Goal: Use online tool/utility: Utilize a website feature to perform a specific function

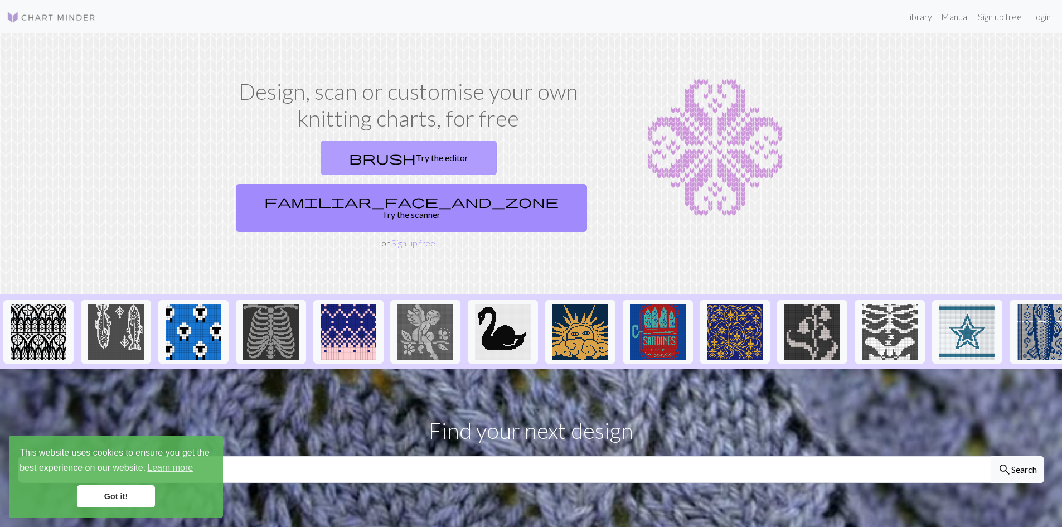
click at [348, 150] on link "brush Try the editor" at bounding box center [408, 157] width 176 height 35
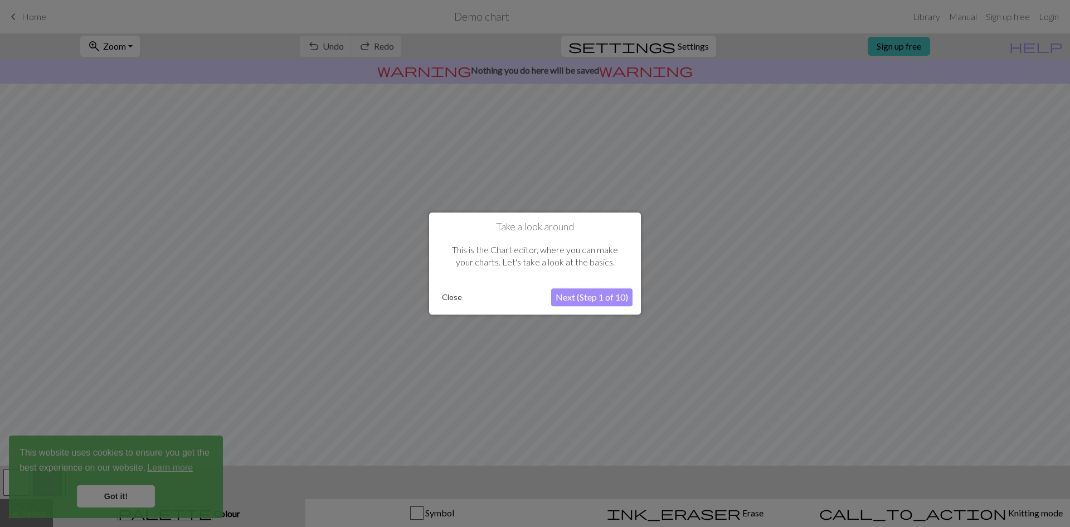
click at [595, 293] on button "Next (Step 1 of 10)" at bounding box center [591, 297] width 81 height 18
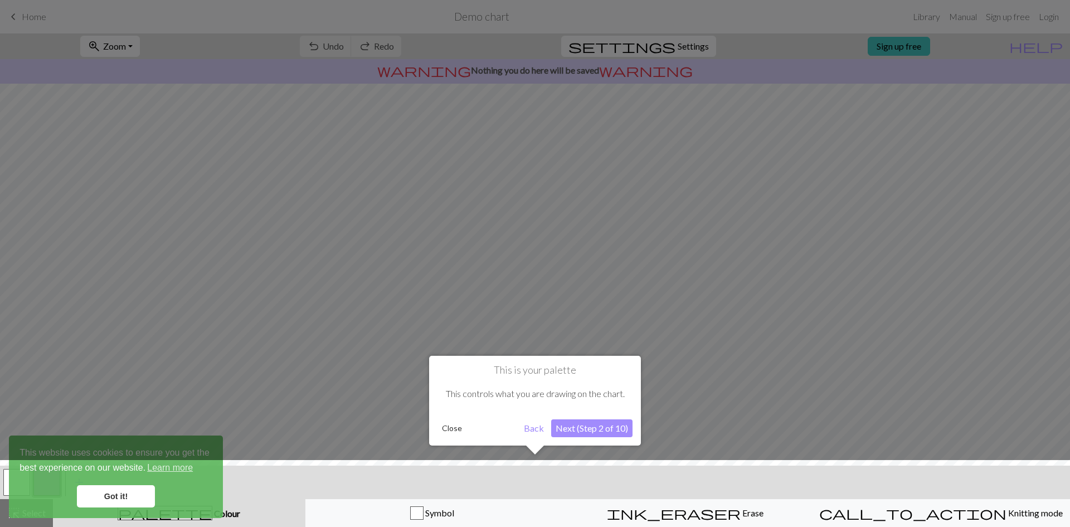
click at [588, 426] on button "Next (Step 2 of 10)" at bounding box center [591, 428] width 81 height 18
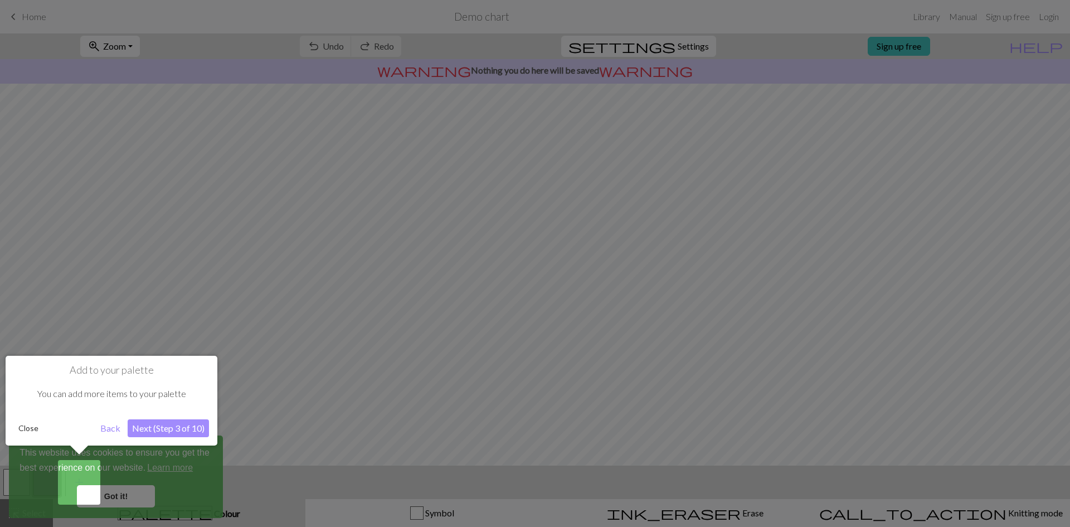
click at [182, 425] on button "Next (Step 3 of 10)" at bounding box center [168, 428] width 81 height 18
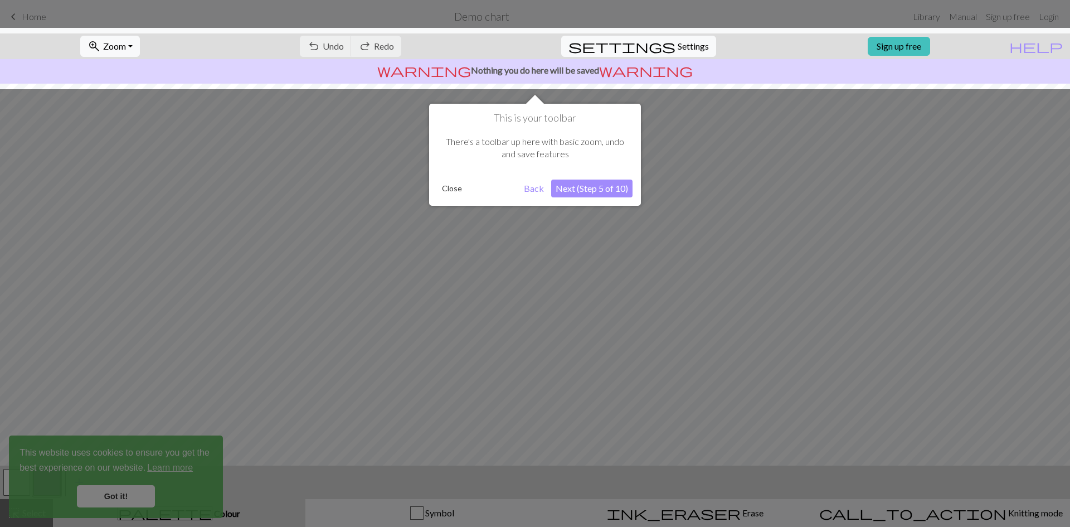
click at [615, 189] on button "Next (Step 5 of 10)" at bounding box center [591, 188] width 81 height 18
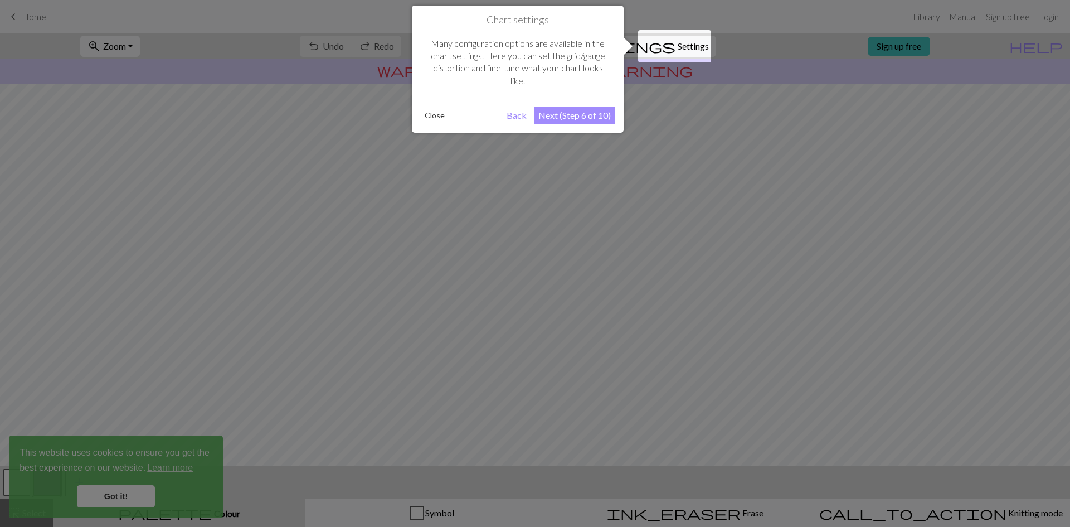
click at [594, 113] on button "Next (Step 6 of 10)" at bounding box center [574, 115] width 81 height 18
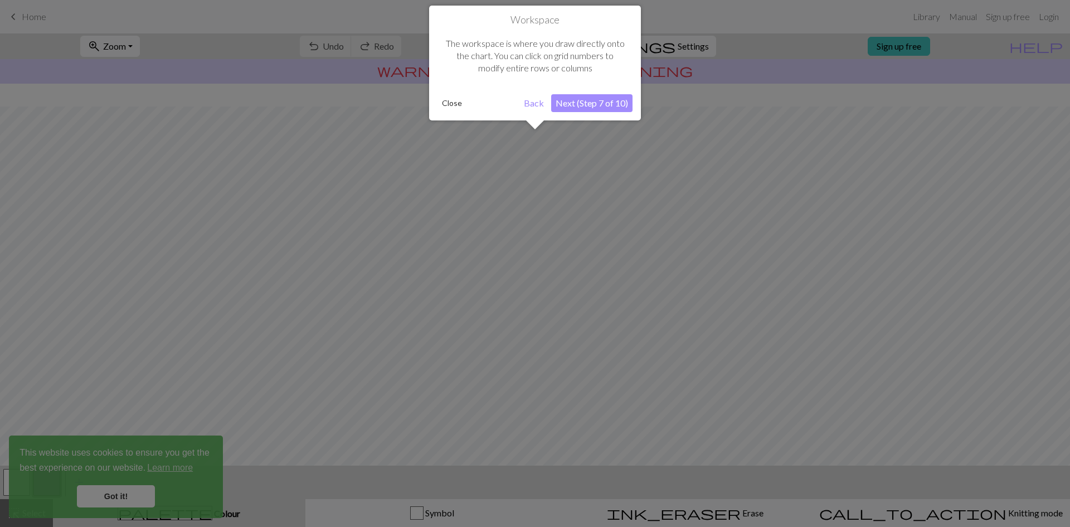
scroll to position [33, 0]
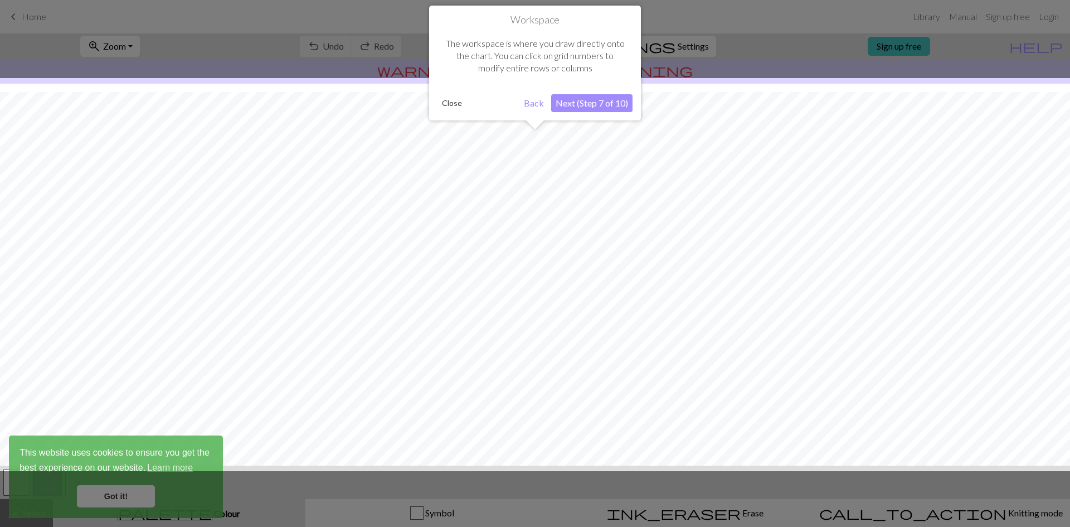
click at [604, 105] on button "Next (Step 7 of 10)" at bounding box center [591, 103] width 81 height 18
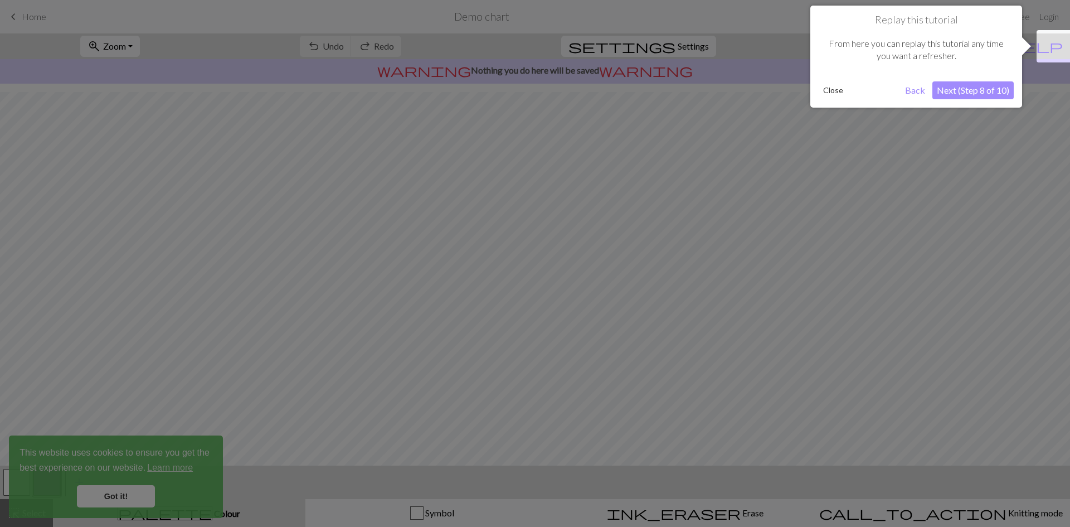
click at [976, 87] on button "Next (Step 8 of 10)" at bounding box center [972, 90] width 81 height 18
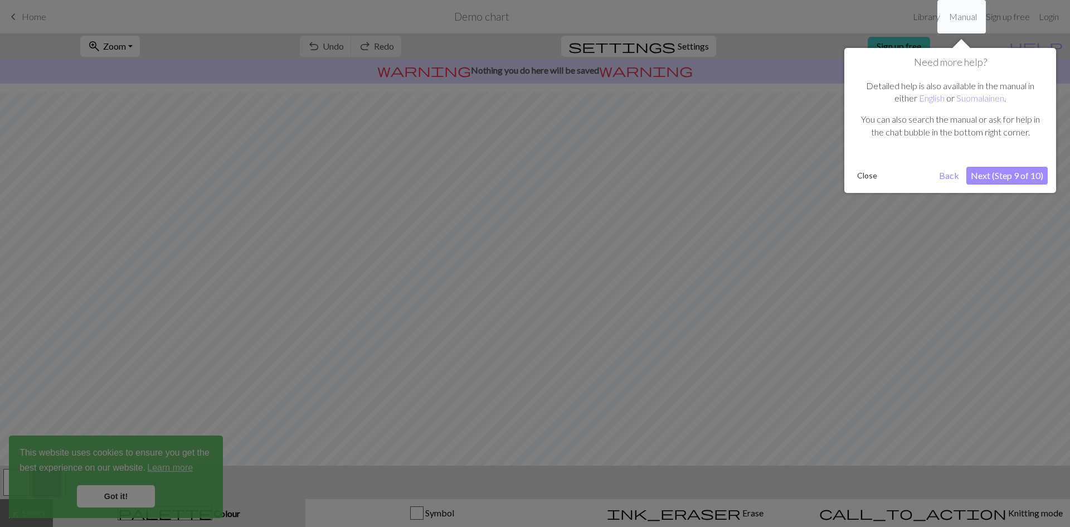
click at [1004, 174] on button "Next (Step 9 of 10)" at bounding box center [1006, 176] width 81 height 18
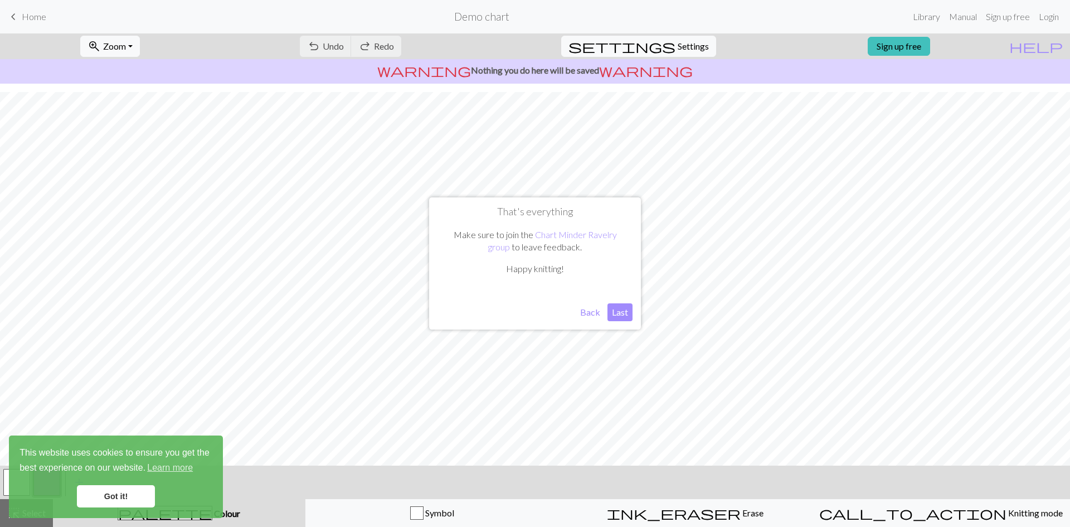
click at [621, 313] on button "Last" at bounding box center [619, 312] width 25 height 18
click at [123, 492] on link "Got it!" at bounding box center [116, 496] width 78 height 22
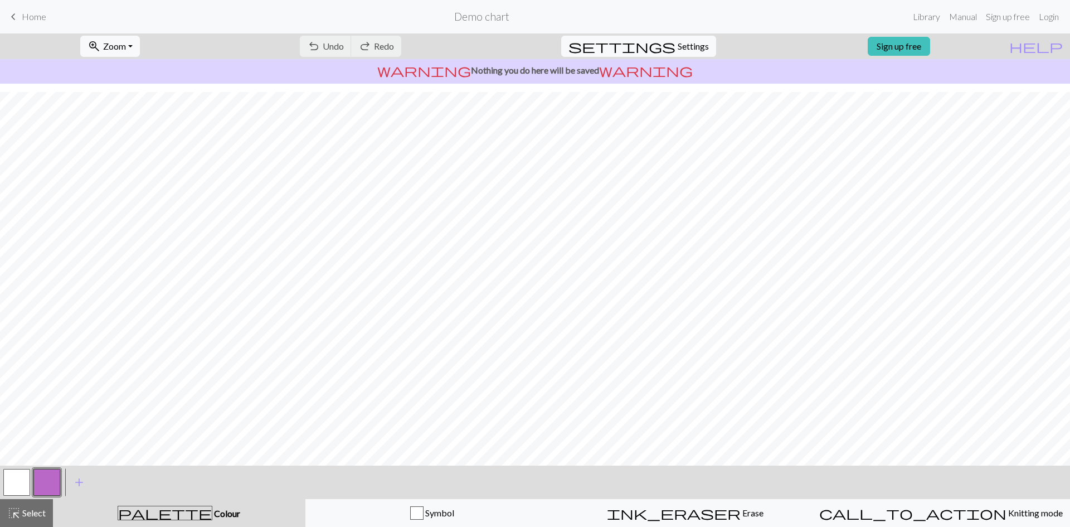
click at [25, 481] on button "button" at bounding box center [16, 482] width 27 height 27
click at [43, 485] on button "button" at bounding box center [46, 482] width 27 height 27
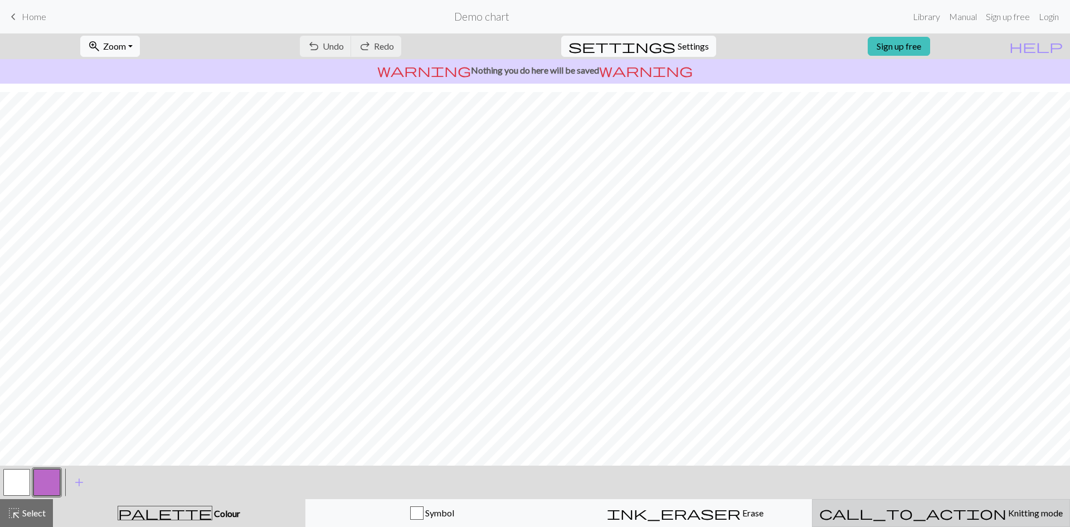
click at [1006, 508] on span "Knitting mode" at bounding box center [1034, 512] width 56 height 11
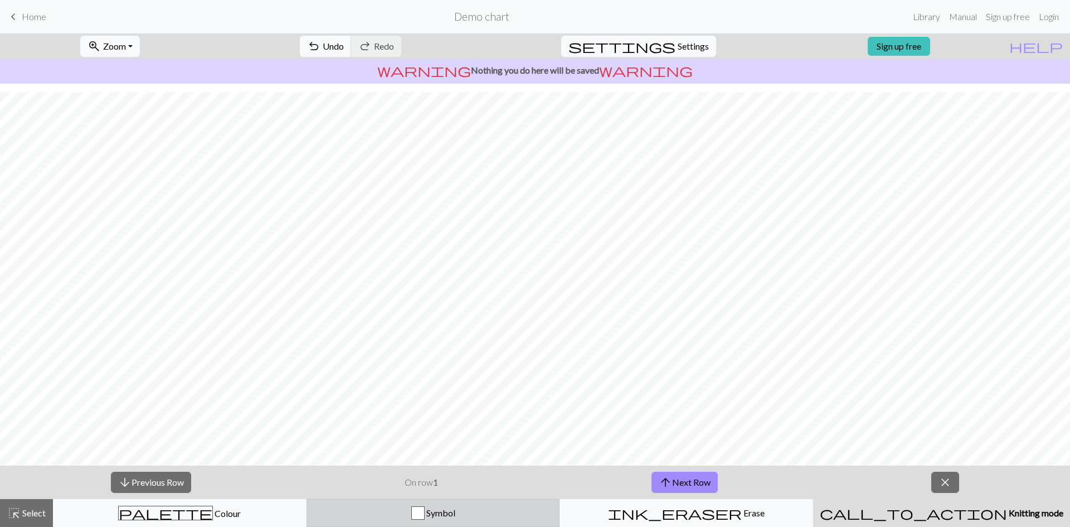
click at [466, 515] on div "Symbol" at bounding box center [433, 512] width 239 height 13
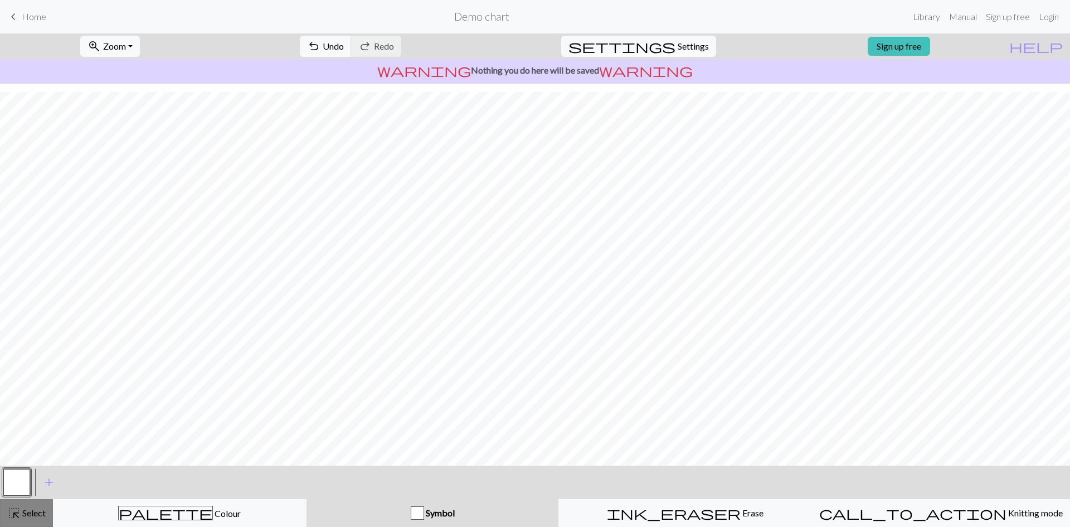
click at [31, 508] on span "Select" at bounding box center [33, 512] width 25 height 11
click at [10, 486] on button "button" at bounding box center [16, 482] width 27 height 27
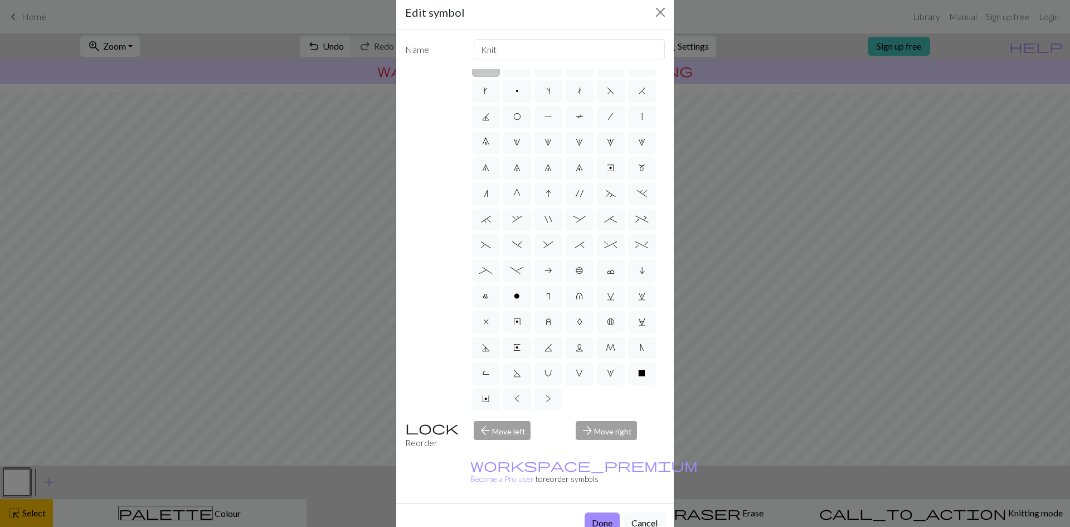
scroll to position [30, 0]
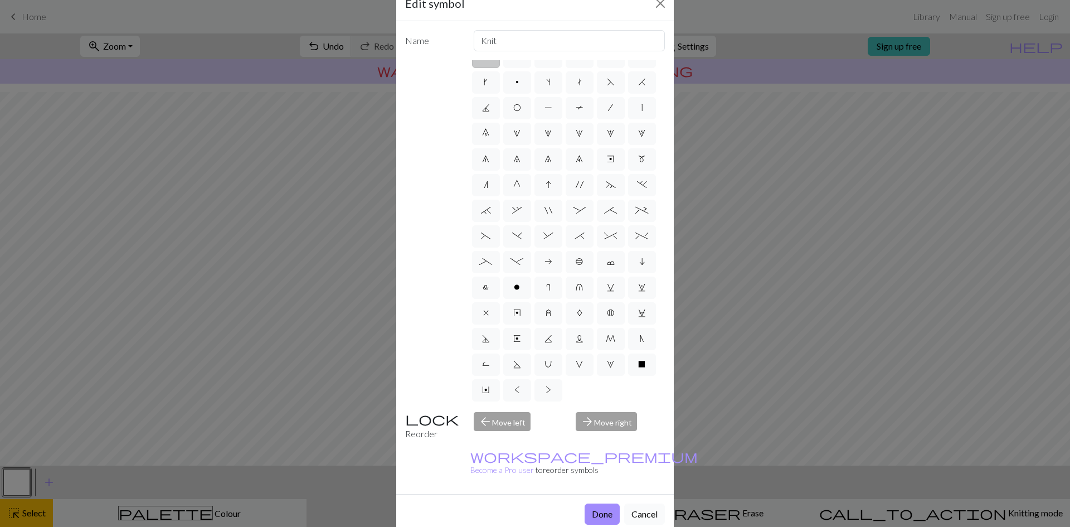
click at [645, 503] on button "Cancel" at bounding box center [644, 513] width 41 height 21
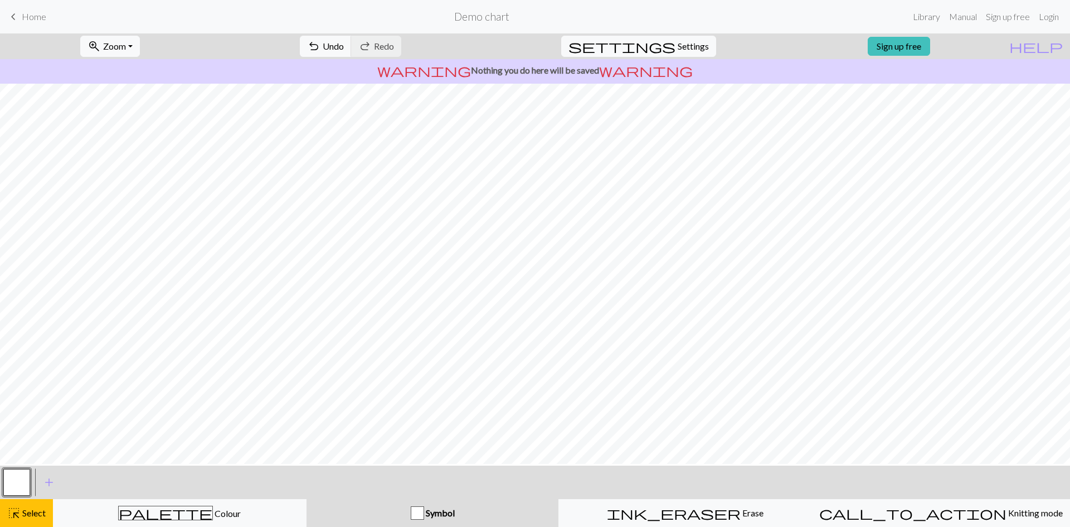
scroll to position [0, 0]
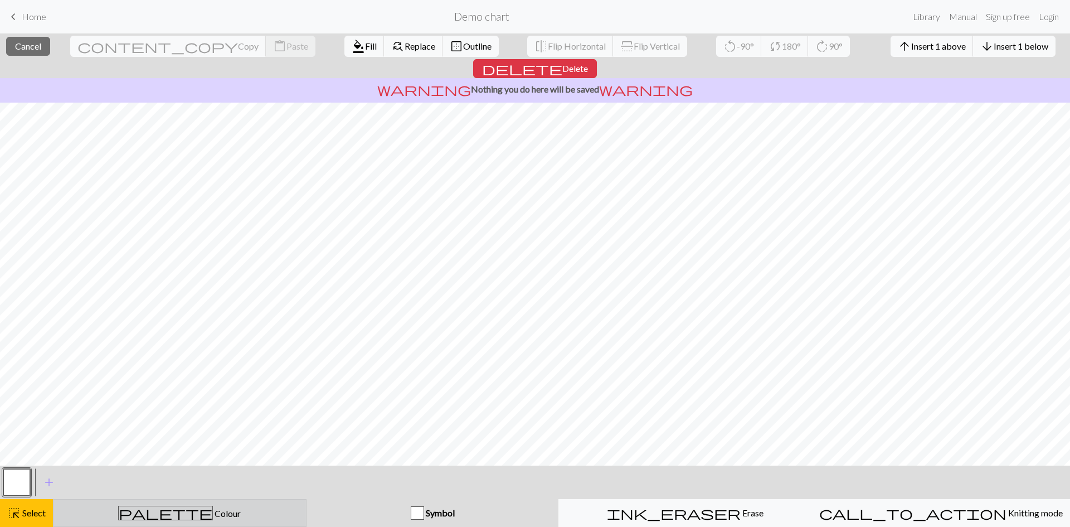
click at [213, 516] on span "Colour" at bounding box center [227, 513] width 28 height 11
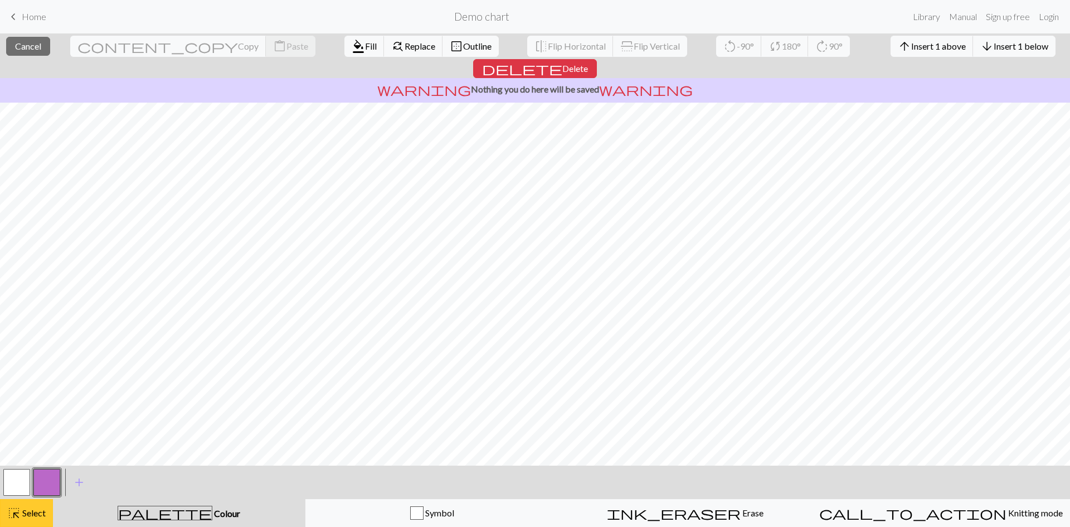
click at [25, 515] on span "Select" at bounding box center [33, 512] width 25 height 11
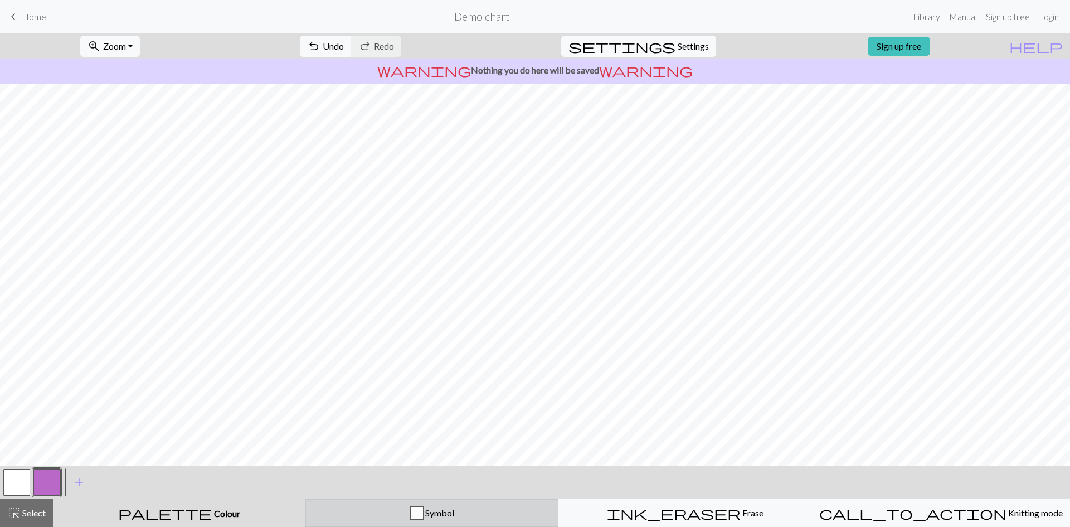
click at [427, 507] on div "Symbol" at bounding box center [432, 512] width 239 height 13
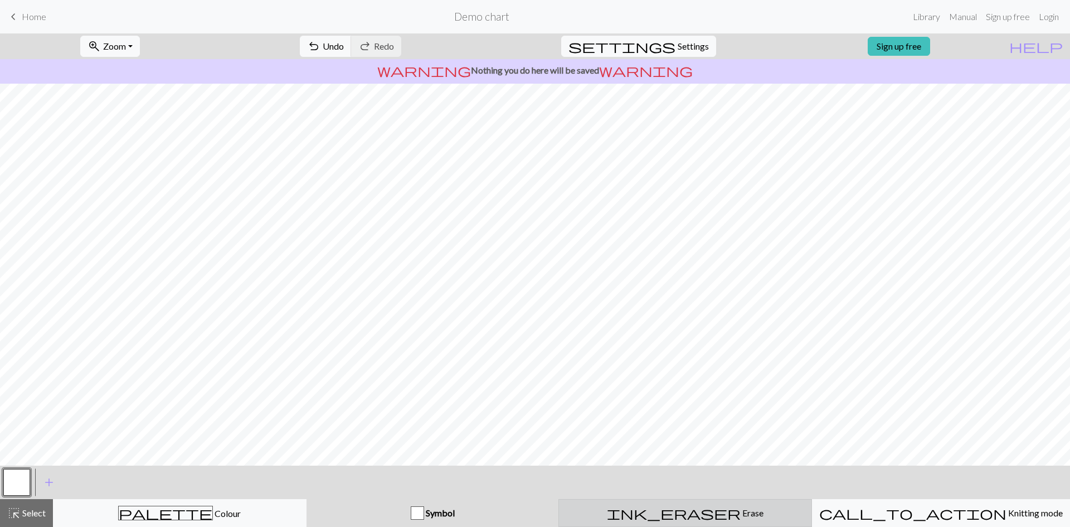
click at [709, 517] on div "ink_eraser Erase Erase" at bounding box center [685, 512] width 239 height 13
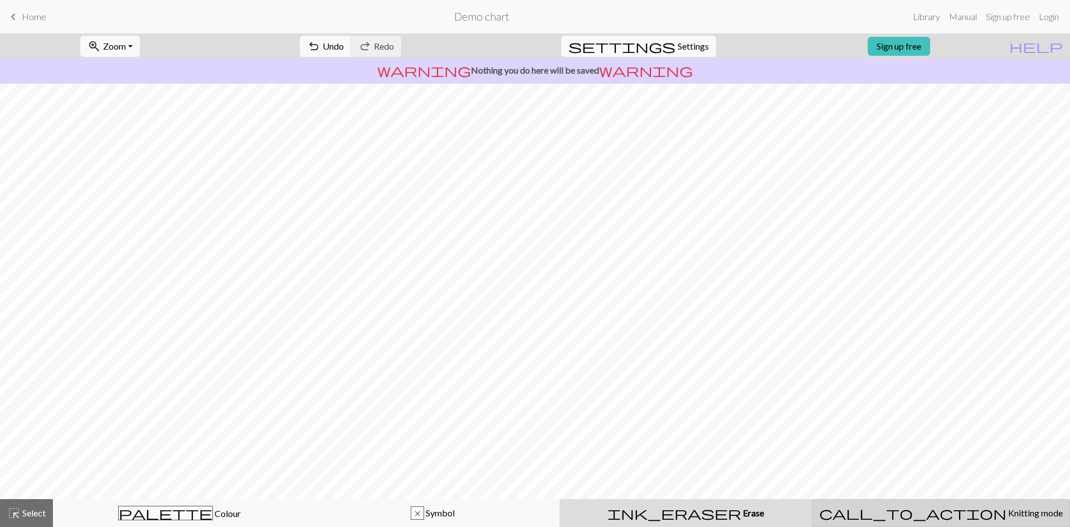
click at [1006, 508] on span "Knitting mode" at bounding box center [1034, 512] width 56 height 11
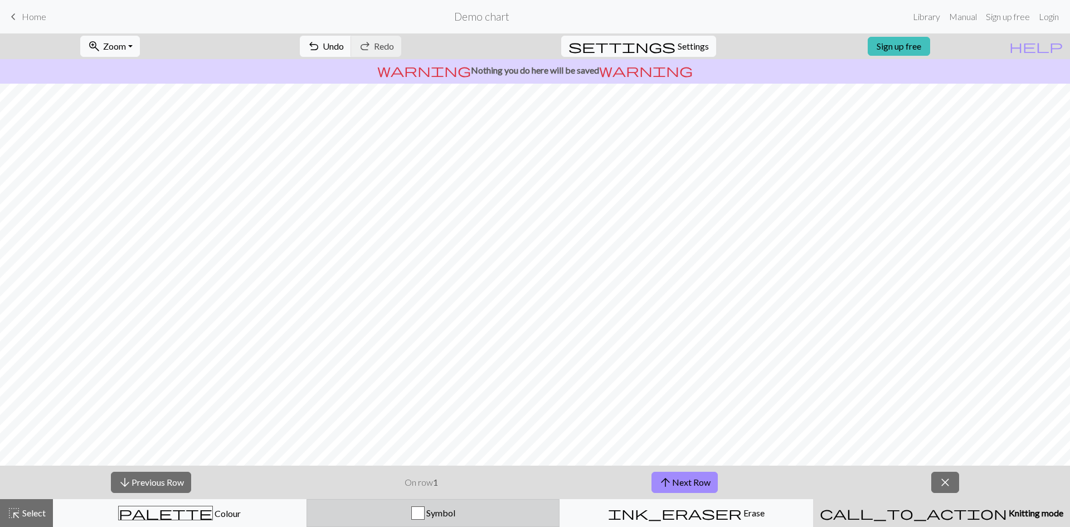
click at [432, 505] on button "Symbol" at bounding box center [433, 513] width 254 height 28
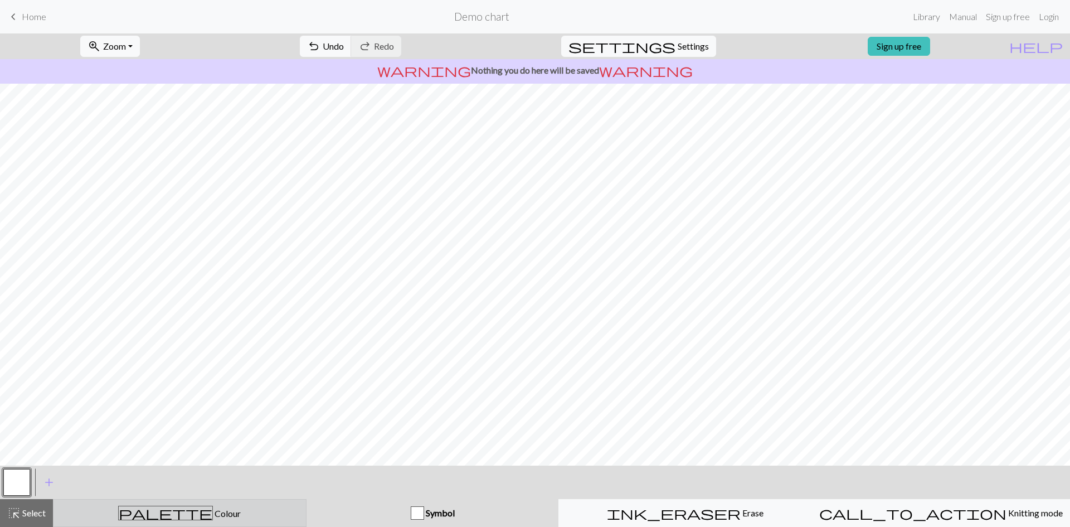
click at [213, 508] on span "Colour" at bounding box center [227, 513] width 28 height 11
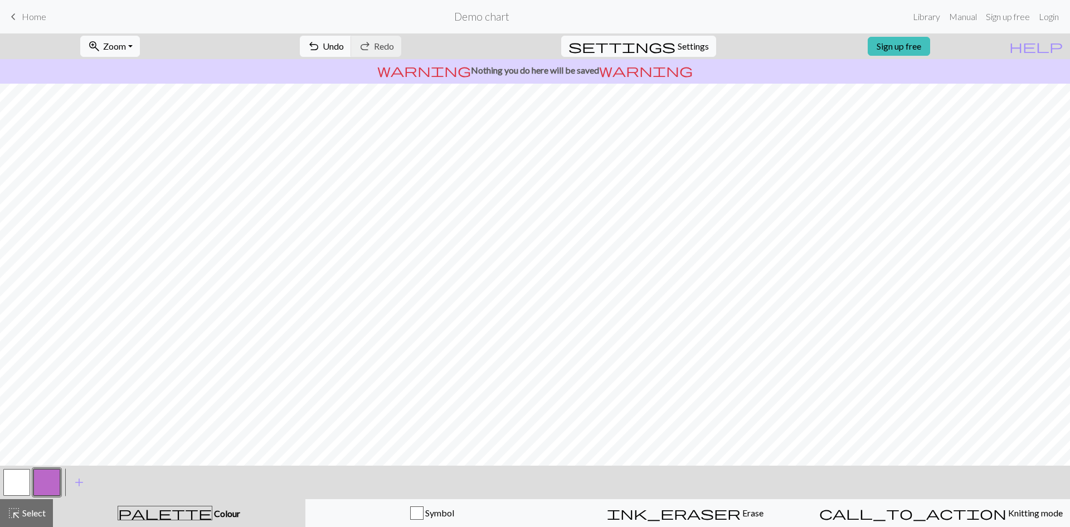
click at [17, 484] on button "button" at bounding box center [16, 482] width 27 height 27
click at [352, 39] on button "undo Undo Undo" at bounding box center [326, 46] width 52 height 21
click at [1028, 6] on link "Sign up free" at bounding box center [1007, 17] width 53 height 22
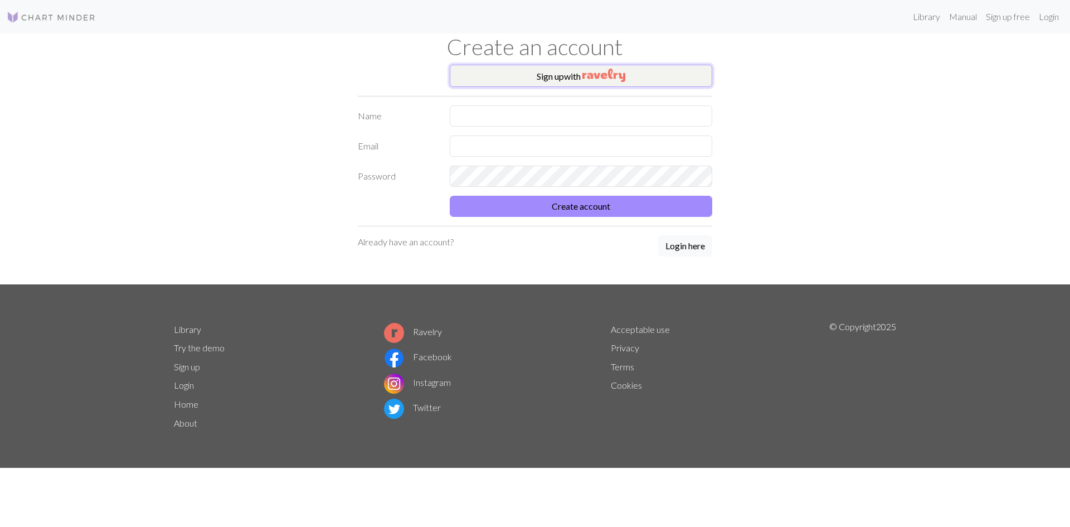
click at [608, 71] on img "button" at bounding box center [603, 75] width 43 height 13
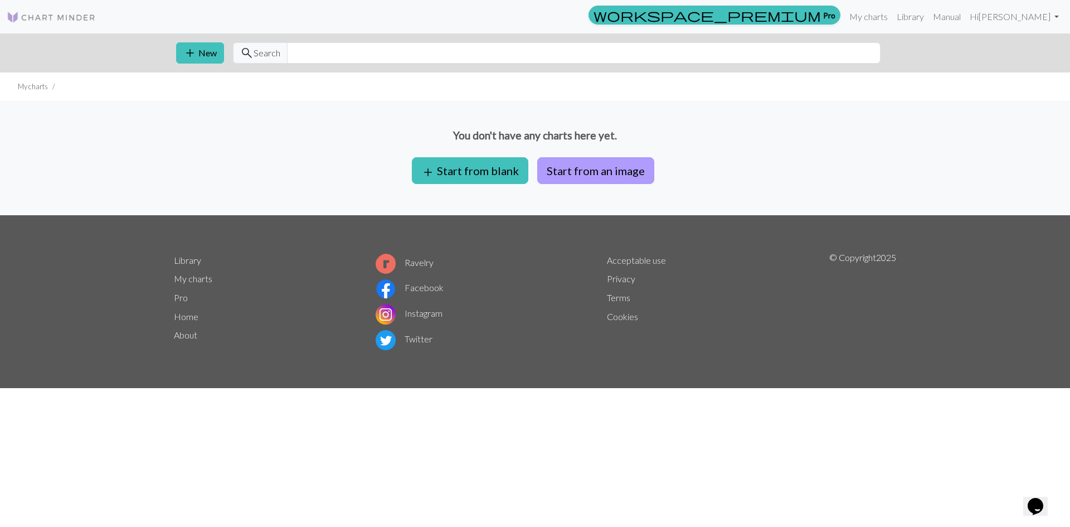
click at [631, 170] on button "Start from an image" at bounding box center [595, 170] width 117 height 27
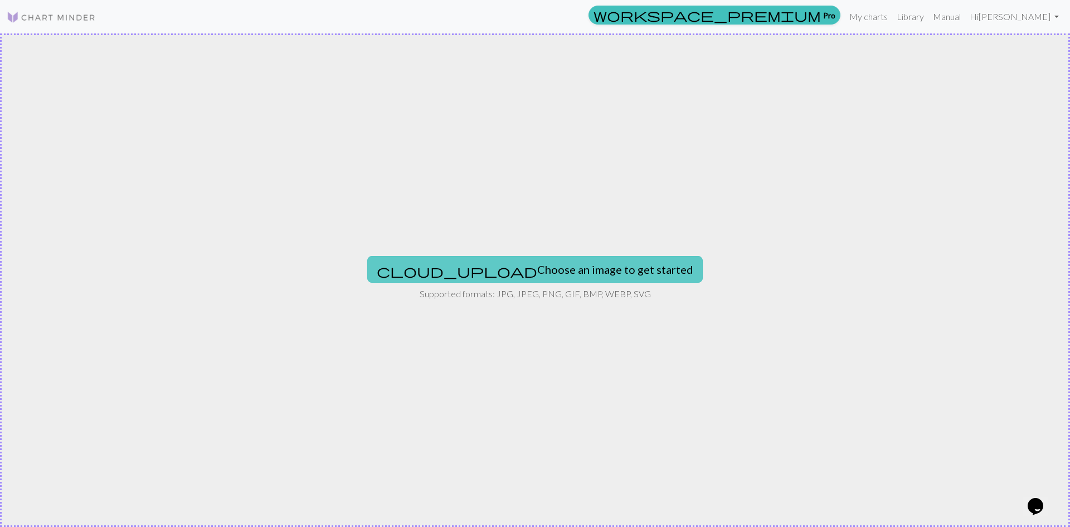
click at [534, 266] on button "cloud_upload Choose an image to get started" at bounding box center [534, 269] width 335 height 27
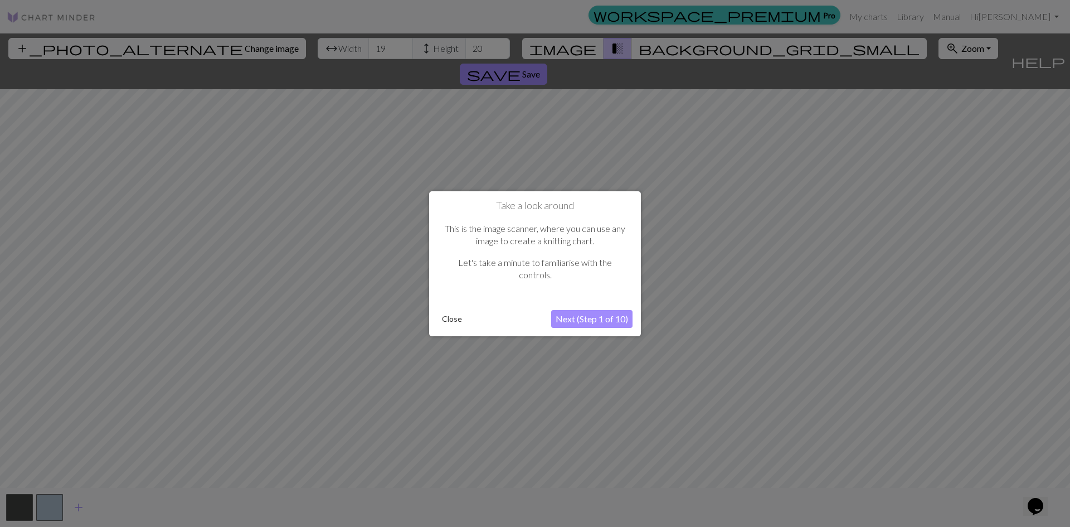
click at [615, 314] on button "Next (Step 1 of 10)" at bounding box center [591, 319] width 81 height 18
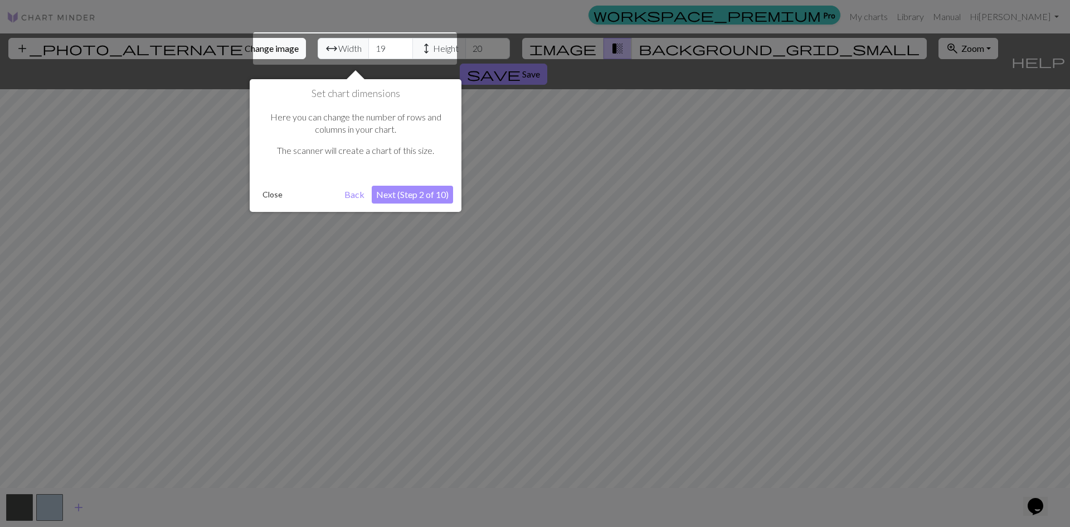
click at [428, 195] on button "Next (Step 2 of 10)" at bounding box center [412, 195] width 81 height 18
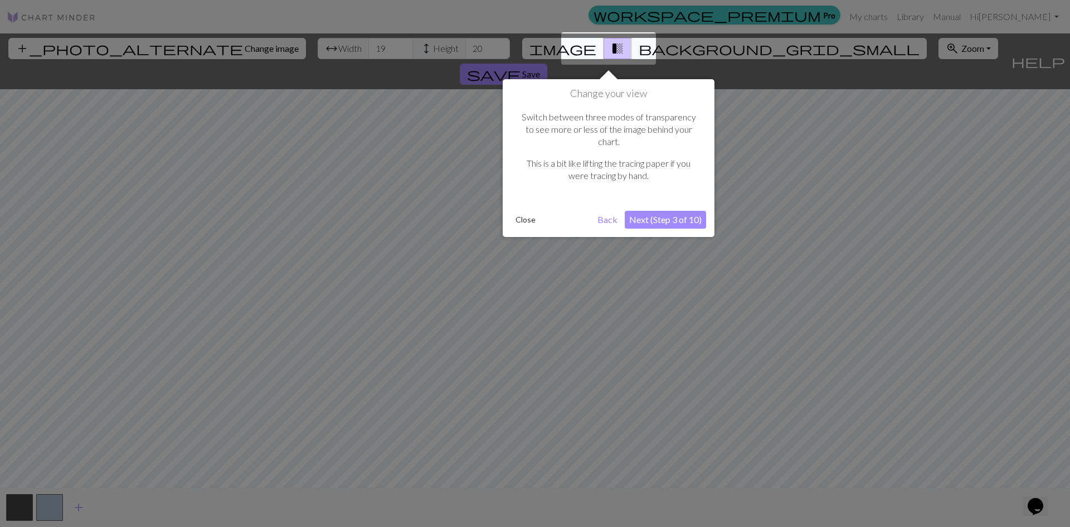
click at [668, 211] on button "Next (Step 3 of 10)" at bounding box center [665, 220] width 81 height 18
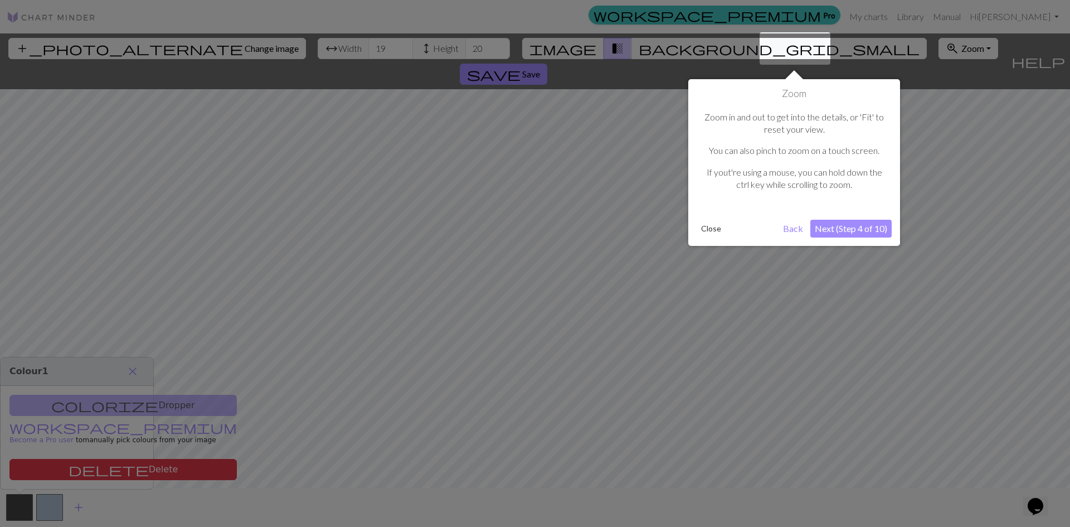
click at [884, 220] on button "Next (Step 4 of 10)" at bounding box center [850, 229] width 81 height 18
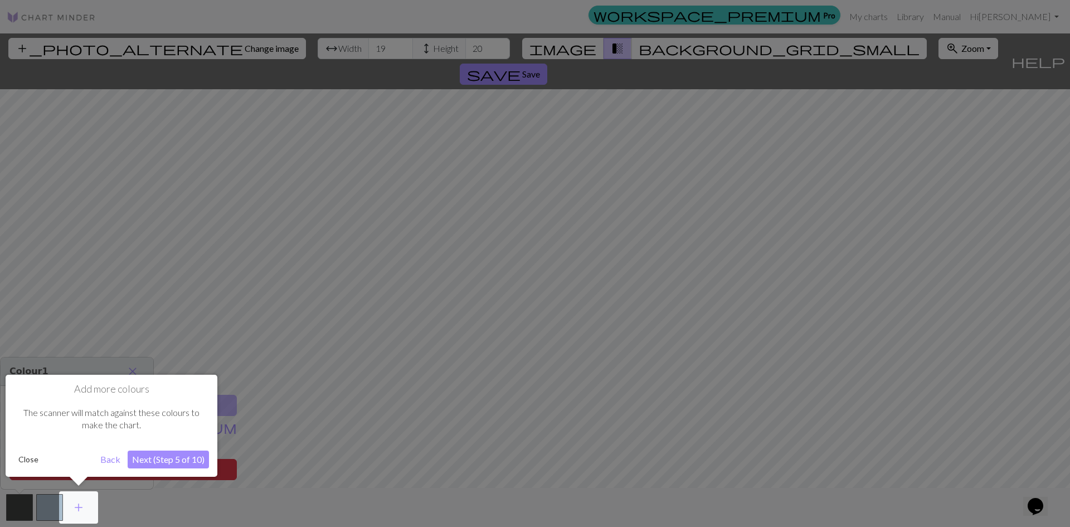
click at [177, 460] on button "Next (Step 5 of 10)" at bounding box center [168, 459] width 81 height 18
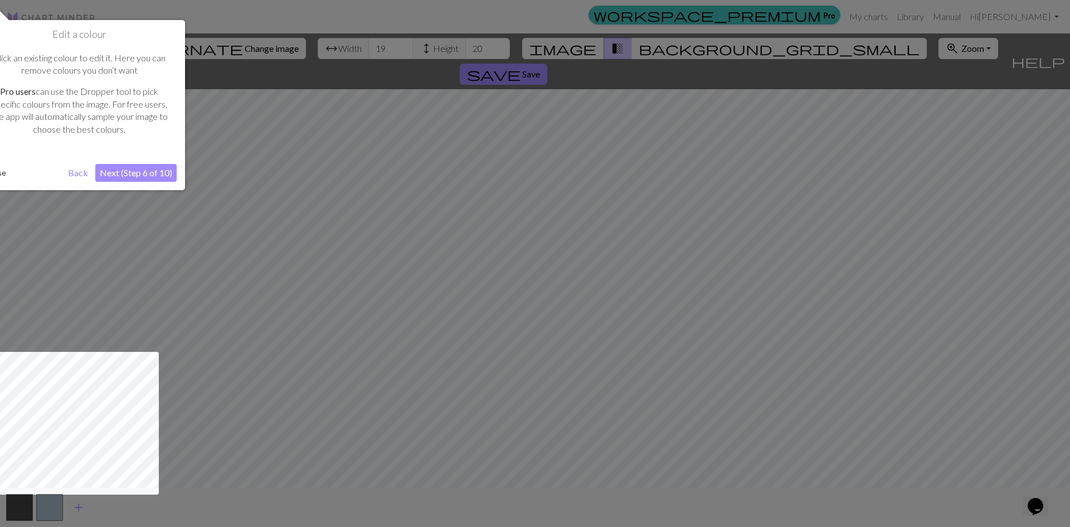
click at [76, 174] on button "Back" at bounding box center [78, 173] width 29 height 18
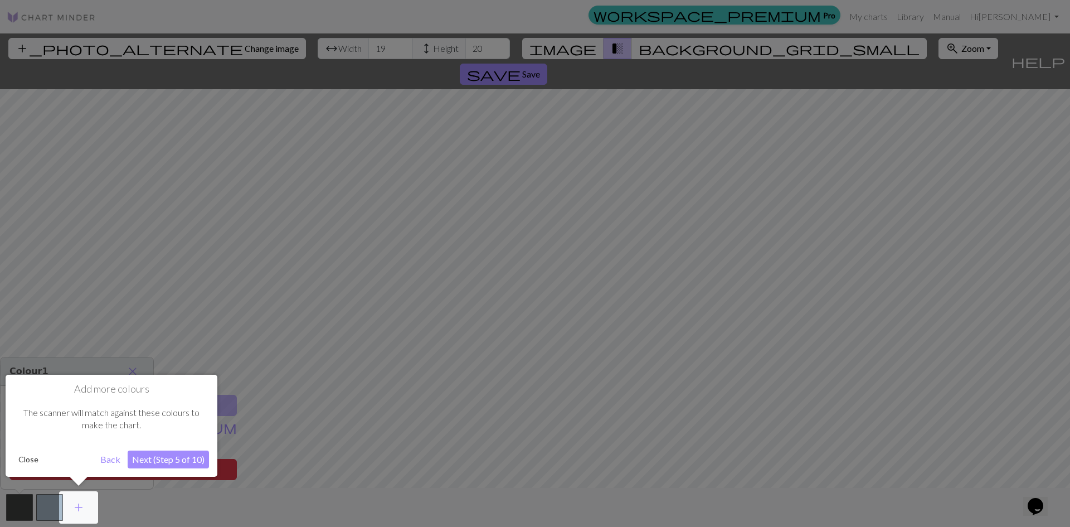
click at [207, 454] on button "Next (Step 5 of 10)" at bounding box center [168, 459] width 81 height 18
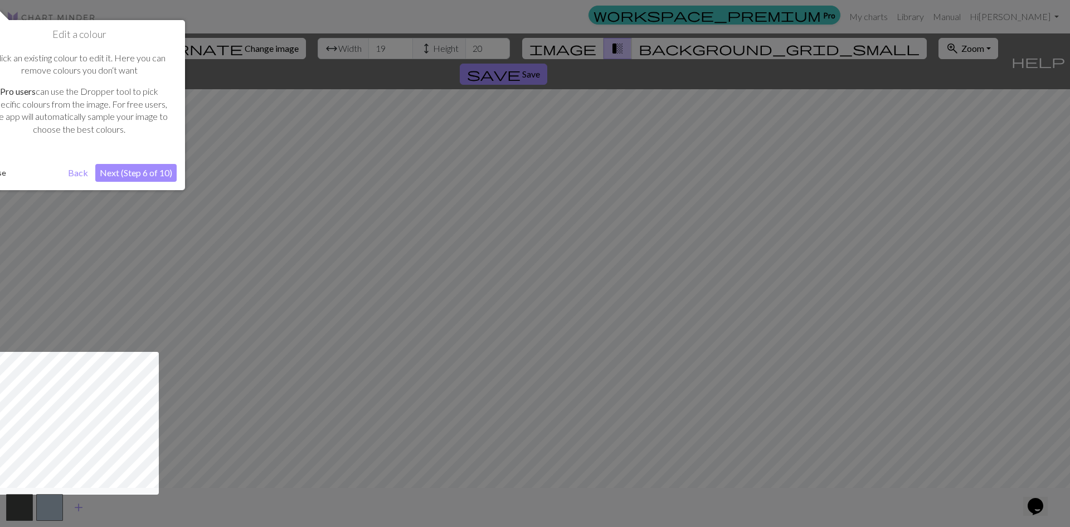
click at [152, 173] on button "Next (Step 6 of 10)" at bounding box center [135, 173] width 81 height 18
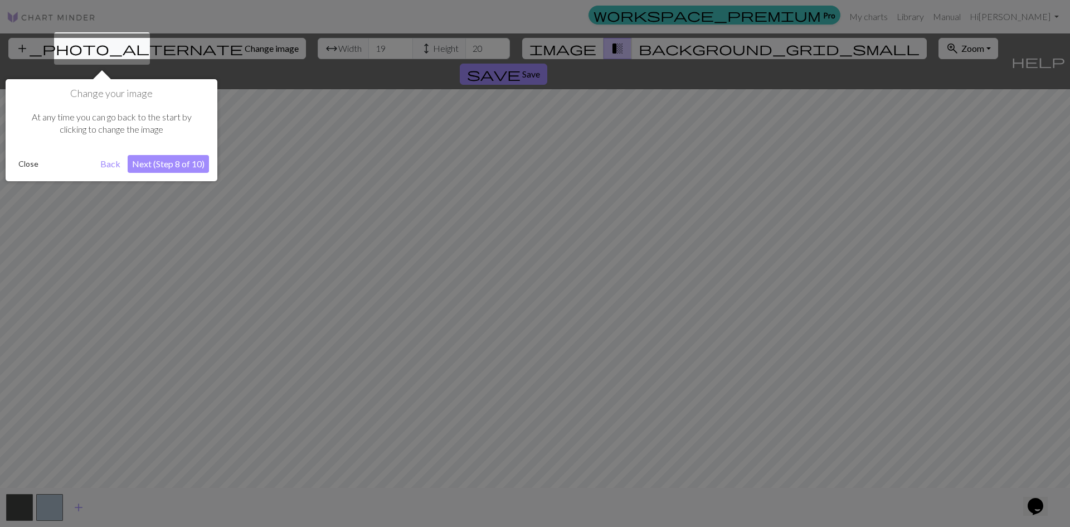
click at [171, 169] on button "Next (Step 8 of 10)" at bounding box center [168, 164] width 81 height 18
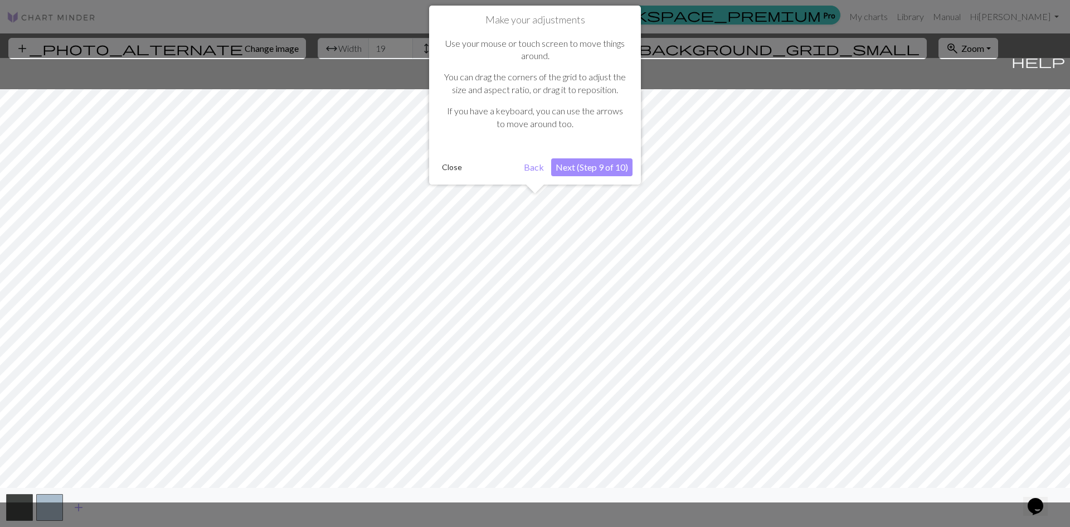
click at [621, 163] on button "Next (Step 9 of 10)" at bounding box center [591, 167] width 81 height 18
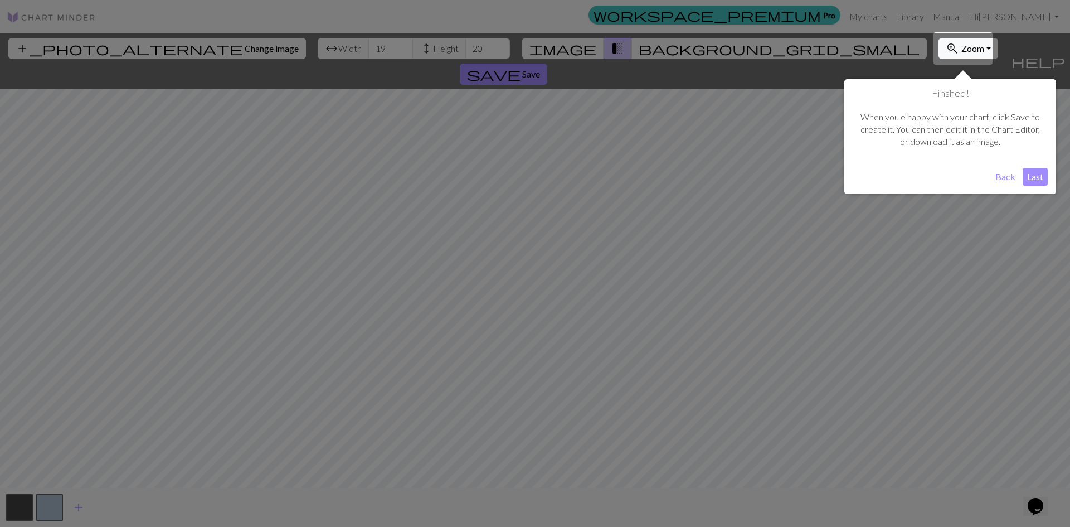
click at [1045, 168] on button "Last" at bounding box center [1035, 177] width 25 height 18
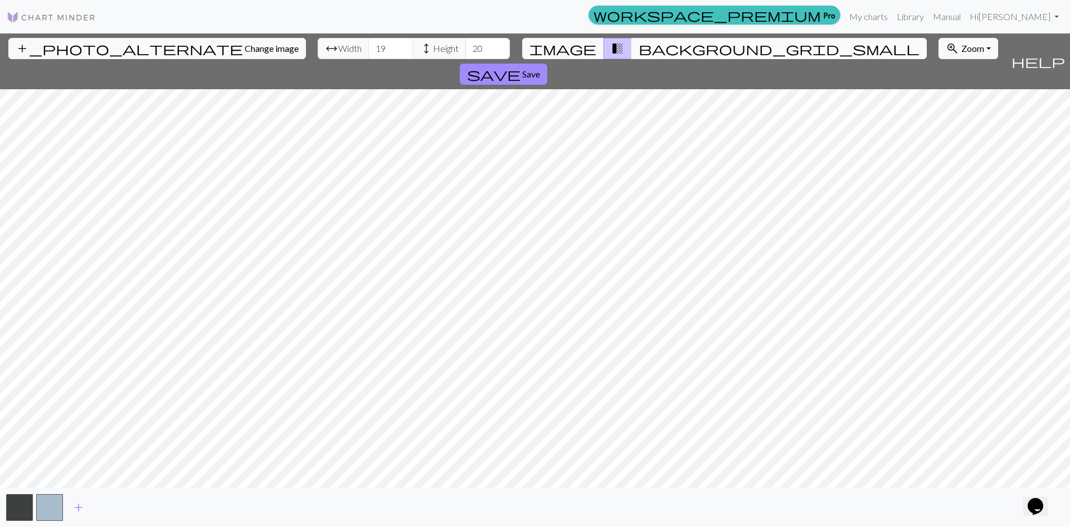
click at [639, 48] on span "background_grid_small" at bounding box center [779, 49] width 281 height 16
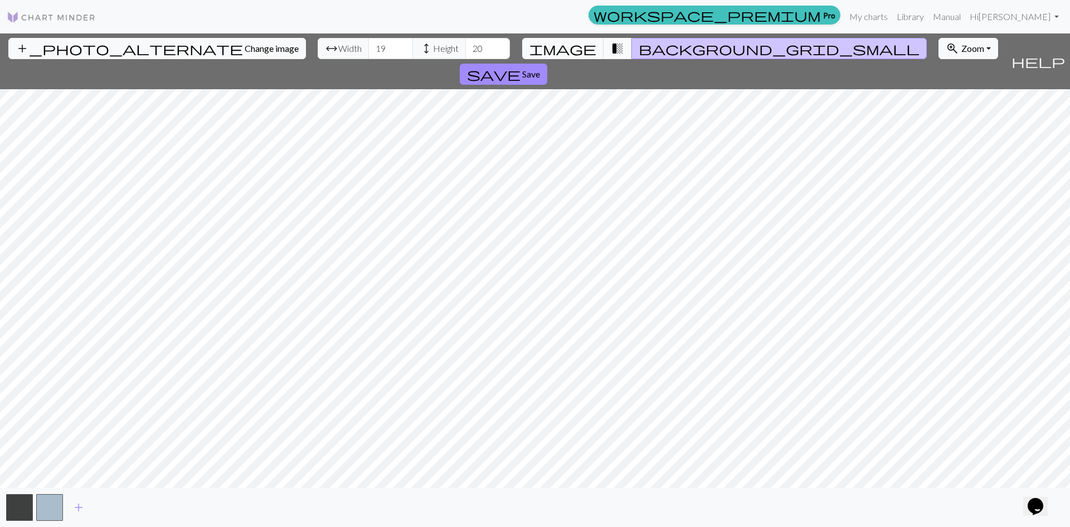
click at [611, 45] on span "transition_fade" at bounding box center [617, 49] width 13 height 16
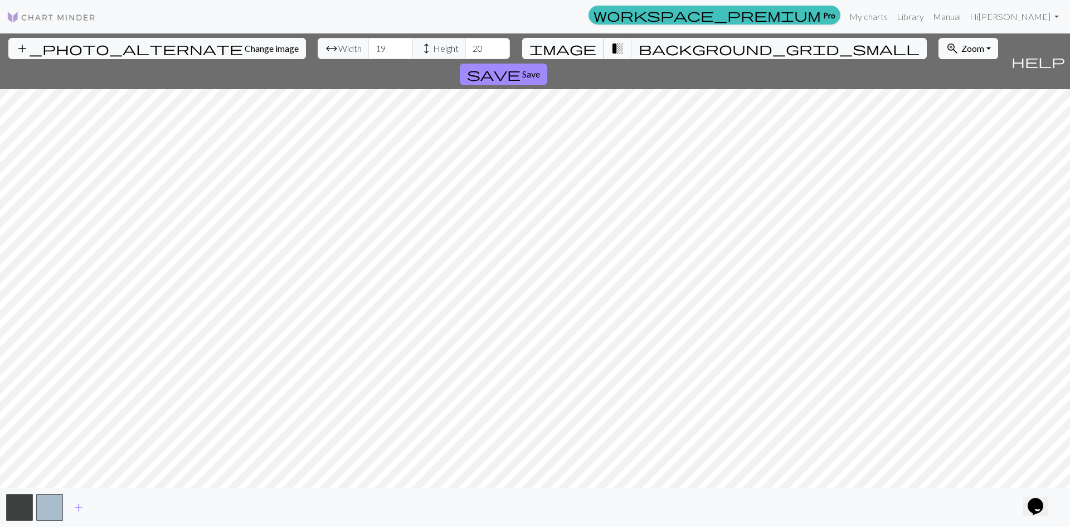
click at [576, 47] on span "image" at bounding box center [562, 49] width 67 height 16
